Goal: Entertainment & Leisure: Consume media (video, audio)

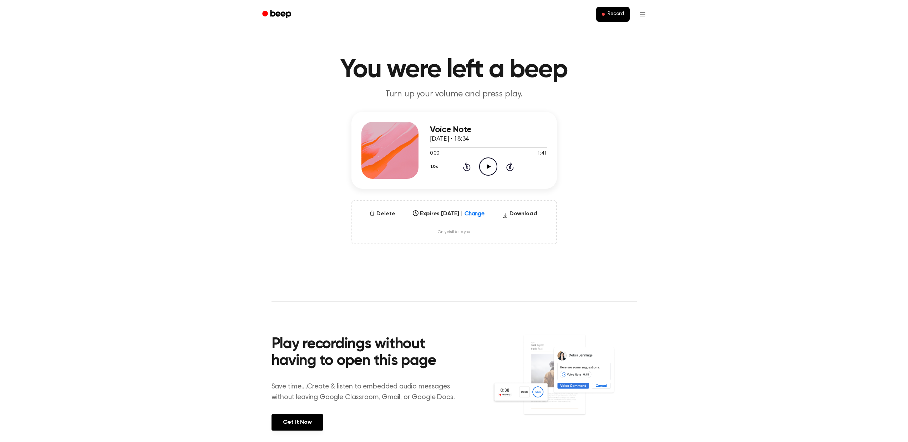
click at [483, 166] on icon "Play Audio" at bounding box center [488, 166] width 18 height 18
click at [496, 163] on circle at bounding box center [488, 166] width 17 height 17
